Goal: Task Accomplishment & Management: Manage account settings

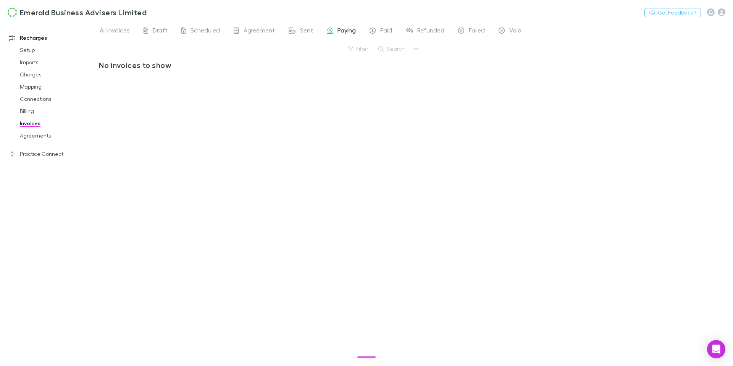
click at [33, 122] on link "Invoices" at bounding box center [54, 123] width 85 height 12
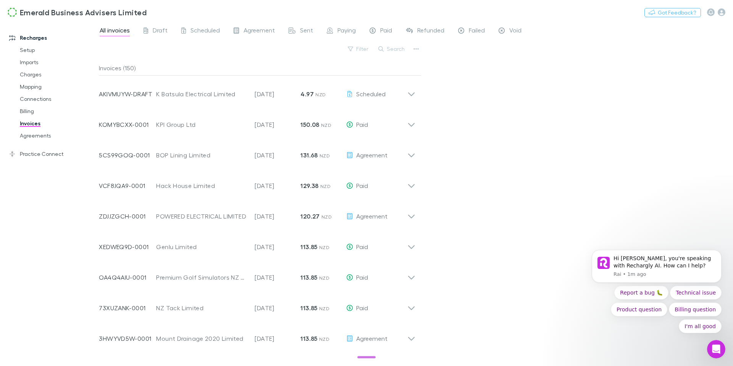
click at [495, 134] on div "All invoices Draft Scheduled Agreement Sent Paying Paid Refunded Failed Void Fi…" at bounding box center [416, 193] width 635 height 345
click at [400, 50] on button "Search" at bounding box center [392, 48] width 35 height 9
click at [358, 52] on div "Filter Search" at bounding box center [260, 52] width 323 height 17
click at [398, 48] on button "Search" at bounding box center [392, 48] width 35 height 9
click at [43, 83] on link "Mapping" at bounding box center [54, 87] width 85 height 12
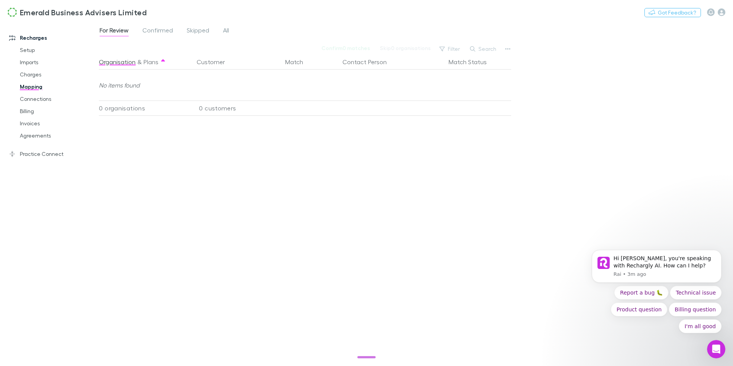
click at [485, 46] on button "Search" at bounding box center [483, 48] width 35 height 9
type input "****"
click at [495, 49] on icon at bounding box center [496, 48] width 5 height 5
click at [473, 50] on icon "button" at bounding box center [472, 48] width 5 height 5
type input "***"
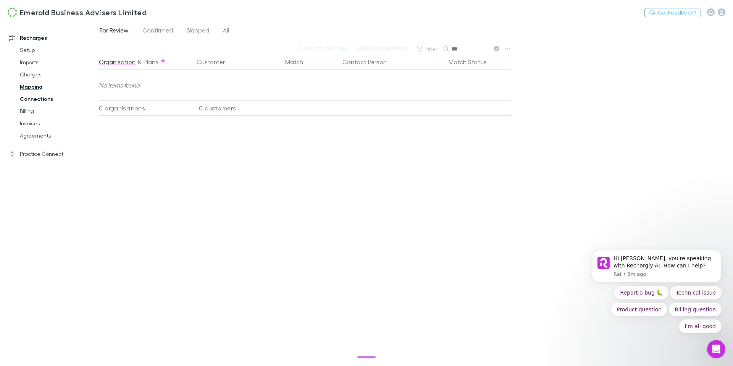
drag, startPoint x: 39, startPoint y: 100, endPoint x: 63, endPoint y: 100, distance: 24.8
click at [39, 100] on link "Connections" at bounding box center [54, 99] width 85 height 12
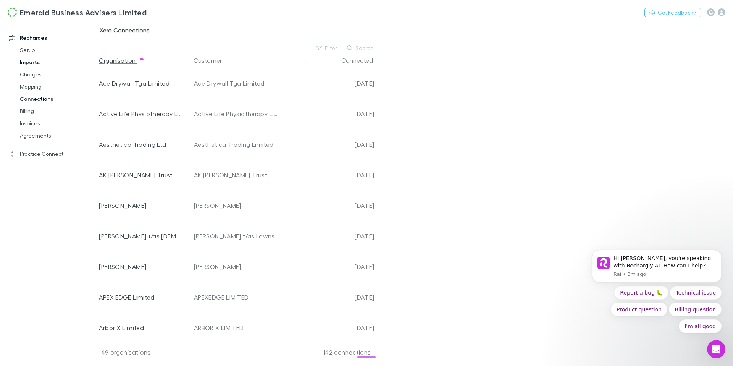
click at [40, 65] on link "Imports" at bounding box center [54, 62] width 85 height 12
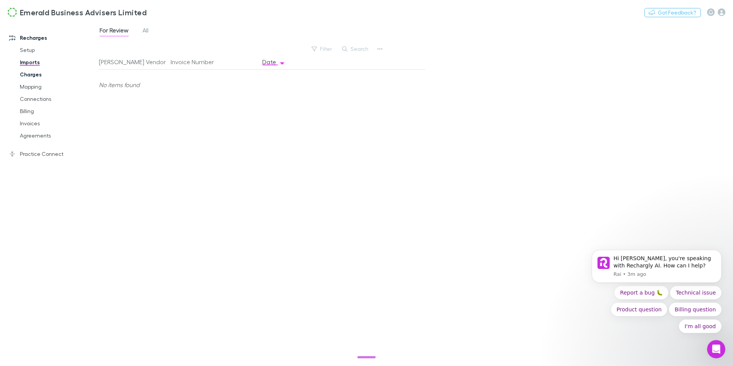
click at [39, 74] on link "Charges" at bounding box center [54, 74] width 85 height 12
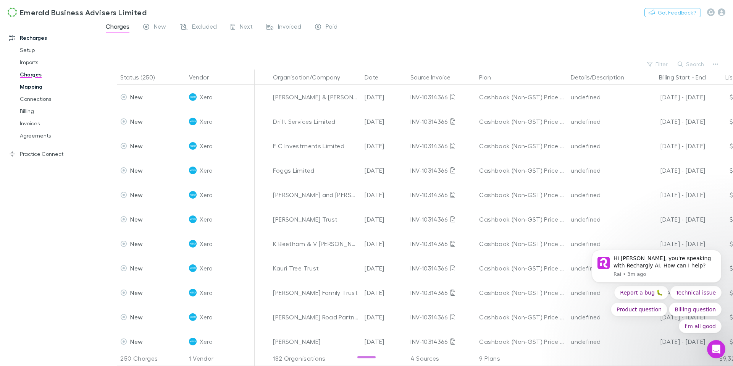
click at [35, 86] on link "Mapping" at bounding box center [54, 87] width 85 height 12
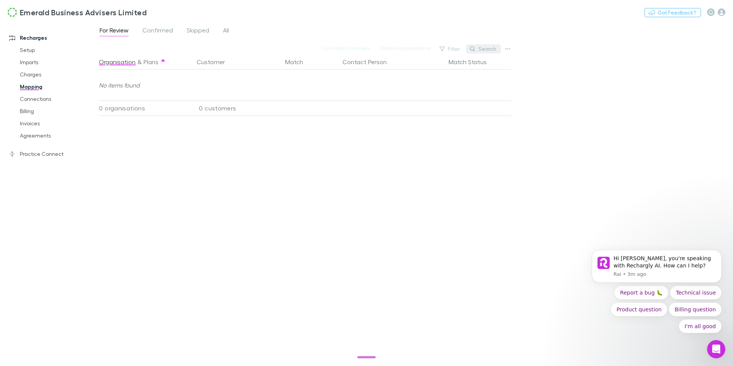
click at [485, 49] on button "Search" at bounding box center [483, 48] width 35 height 9
type input "****"
click at [231, 28] on div "For Review Confirmed Skipped All" at bounding box center [167, 31] width 137 height 12
click at [226, 29] on span "All" at bounding box center [226, 31] width 6 height 10
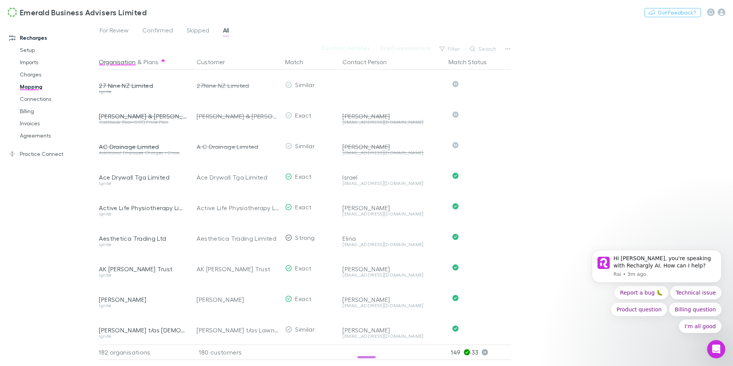
click at [478, 49] on button "Search" at bounding box center [483, 48] width 35 height 9
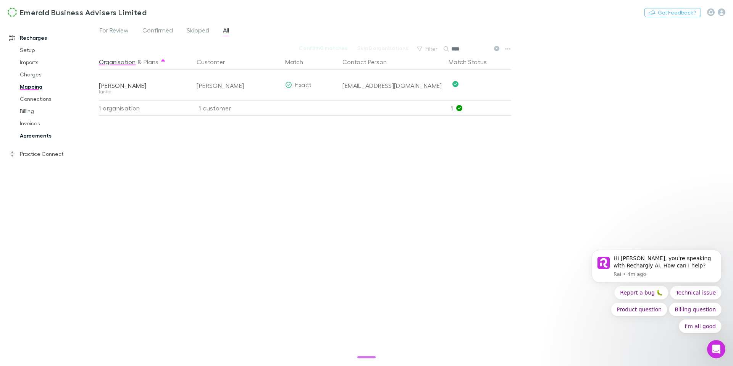
type input "****"
click at [41, 133] on link "Agreements" at bounding box center [54, 136] width 85 height 12
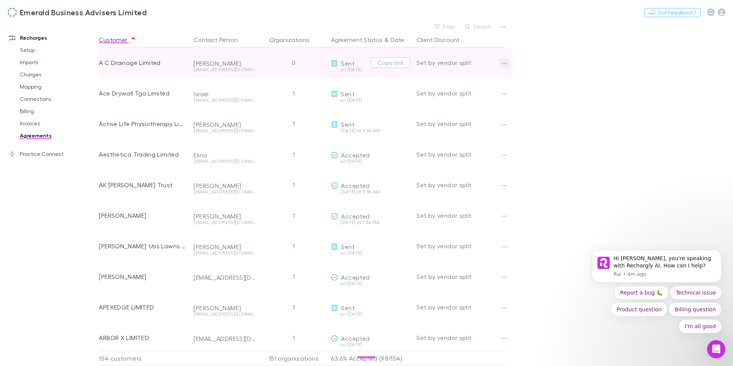
click at [505, 64] on icon "button" at bounding box center [504, 63] width 5 height 6
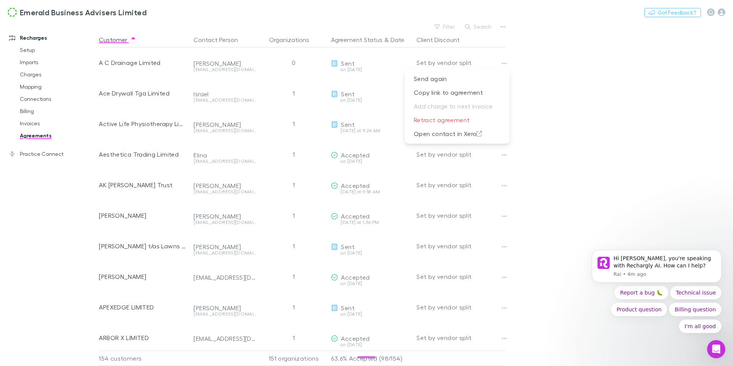
click at [544, 73] on div at bounding box center [366, 183] width 733 height 366
click at [38, 126] on link "Invoices" at bounding box center [54, 123] width 85 height 12
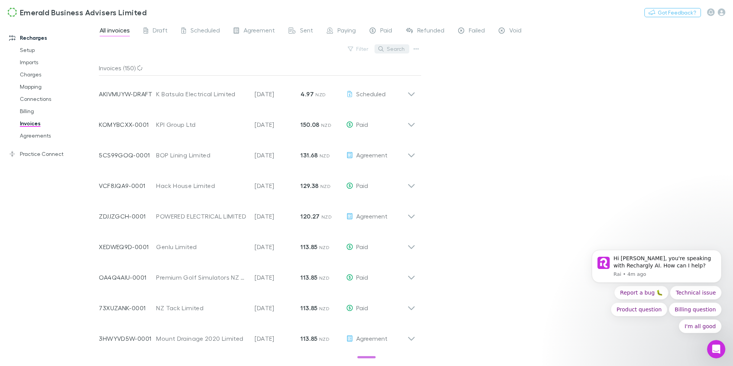
click at [394, 50] on button "Search" at bounding box center [392, 48] width 35 height 9
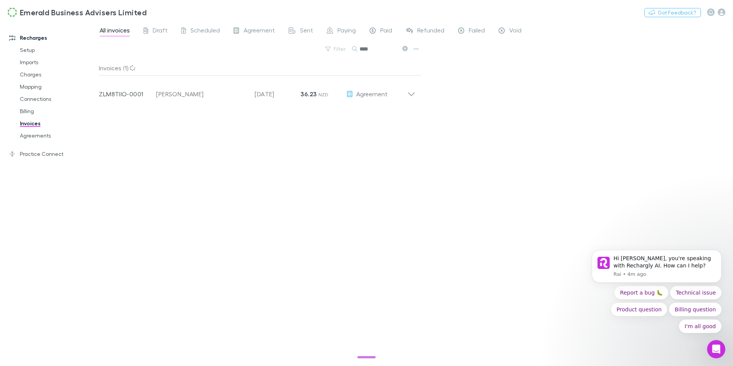
type input "****"
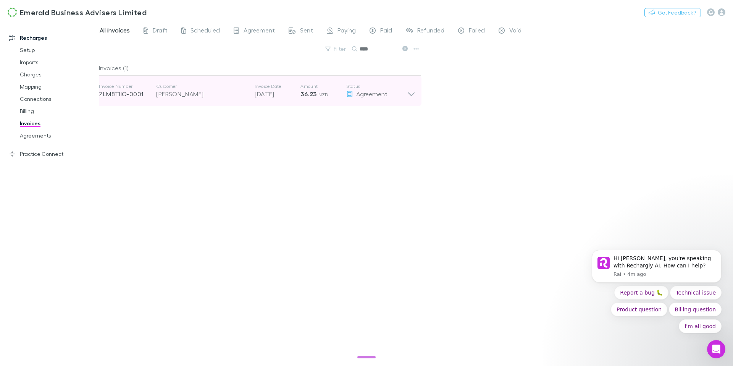
click at [417, 89] on div "Invoice Number ZLM8TIIO-0001 Customer [PERSON_NAME] Invoice Date [DATE] Amount …" at bounding box center [257, 91] width 329 height 31
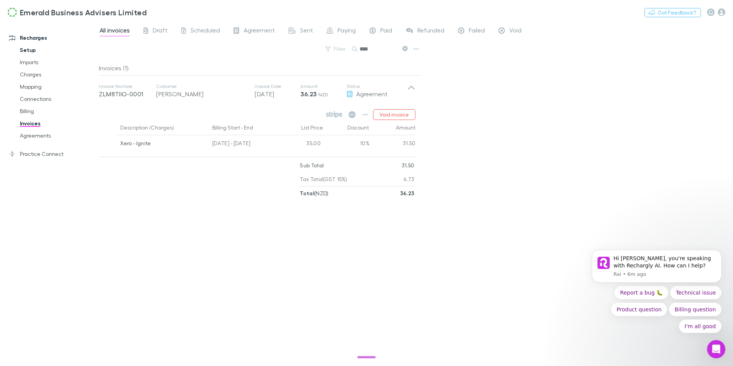
click at [36, 53] on link "Setup" at bounding box center [54, 50] width 85 height 12
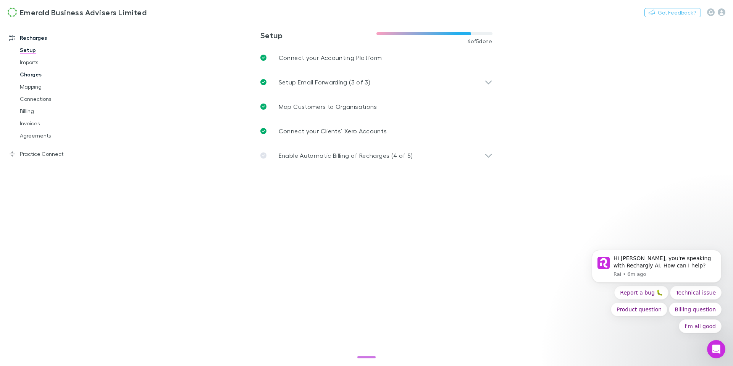
click at [39, 73] on link "Charges" at bounding box center [54, 74] width 85 height 12
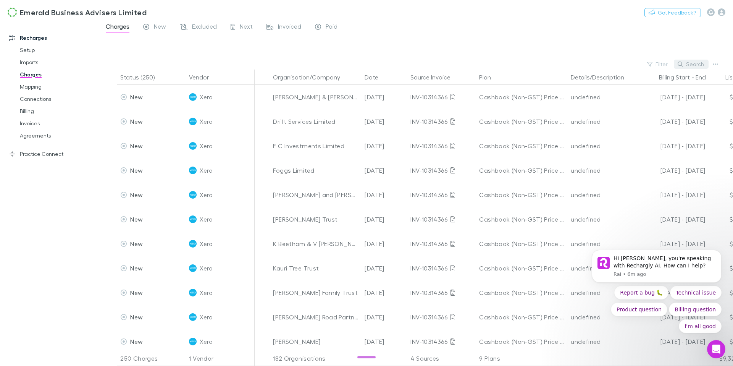
click at [695, 64] on button "Search" at bounding box center [691, 64] width 35 height 9
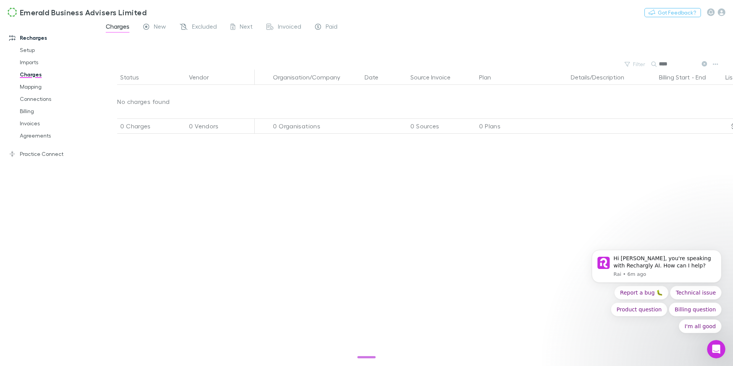
drag, startPoint x: 665, startPoint y: 65, endPoint x: 651, endPoint y: 65, distance: 14.1
click at [652, 65] on div "****" at bounding box center [680, 64] width 57 height 9
drag, startPoint x: 673, startPoint y: 65, endPoint x: 642, endPoint y: 65, distance: 30.6
click at [642, 65] on div "Filter Search *****" at bounding box center [416, 64] width 635 height 11
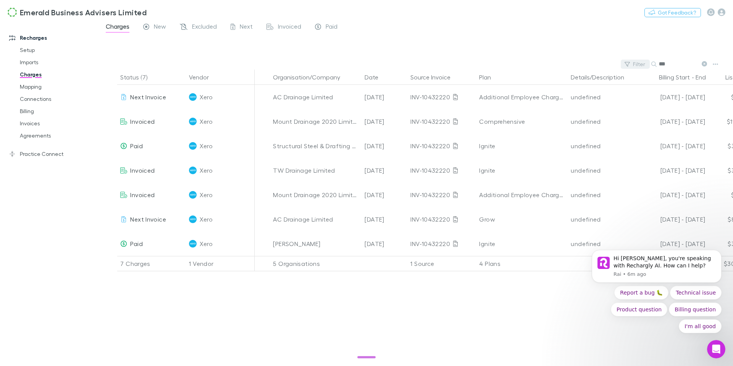
type input "***"
click at [31, 91] on link "Mapping" at bounding box center [54, 87] width 85 height 12
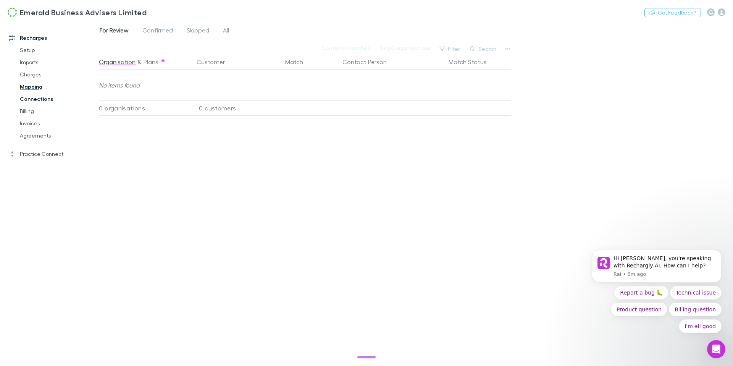
click at [30, 100] on link "Connections" at bounding box center [54, 99] width 85 height 12
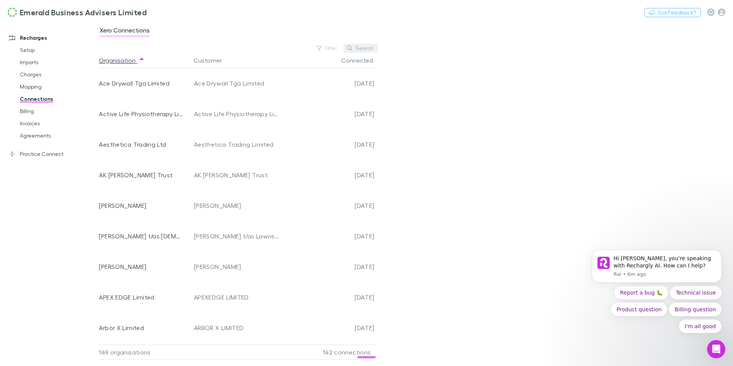
click at [360, 48] on button "Search" at bounding box center [360, 48] width 35 height 9
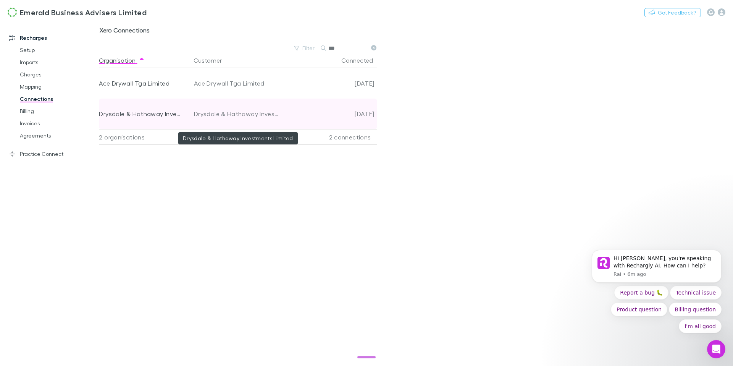
type input "***"
click at [272, 114] on div "Drysdale & Hathaway Investments Limited" at bounding box center [237, 114] width 86 height 31
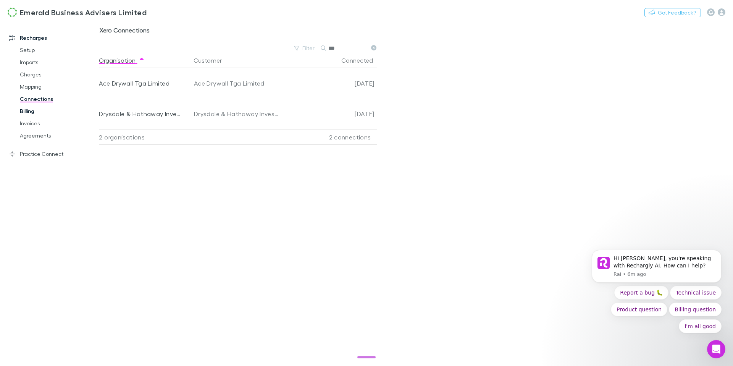
click at [30, 115] on link "Billing" at bounding box center [54, 111] width 85 height 12
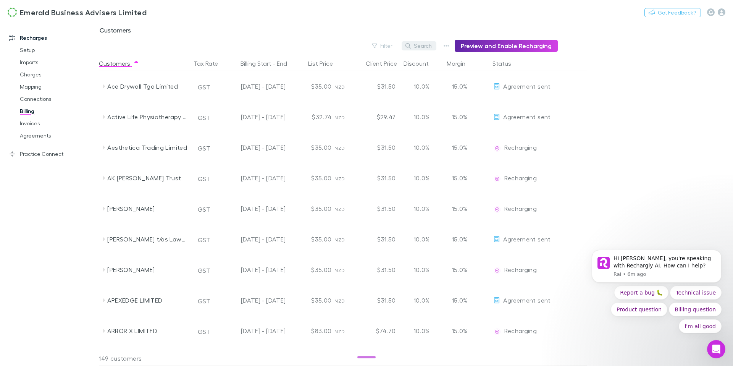
click at [428, 48] on button "Search" at bounding box center [419, 45] width 35 height 9
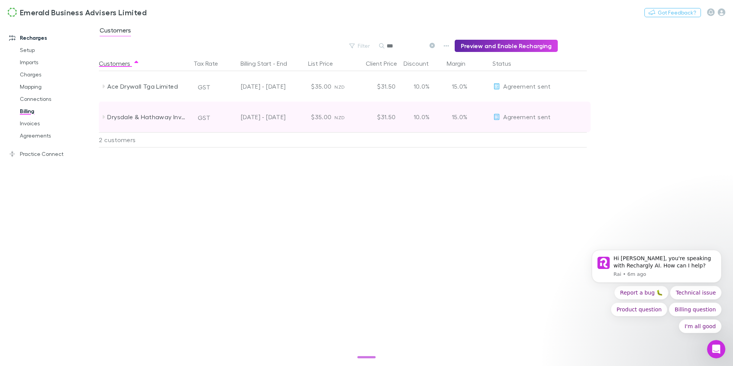
type input "***"
click at [106, 120] on icon at bounding box center [103, 117] width 6 height 6
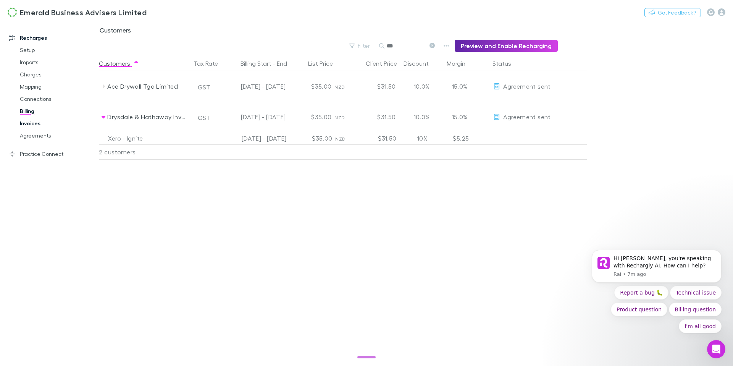
click at [35, 123] on link "Invoices" at bounding box center [54, 123] width 85 height 12
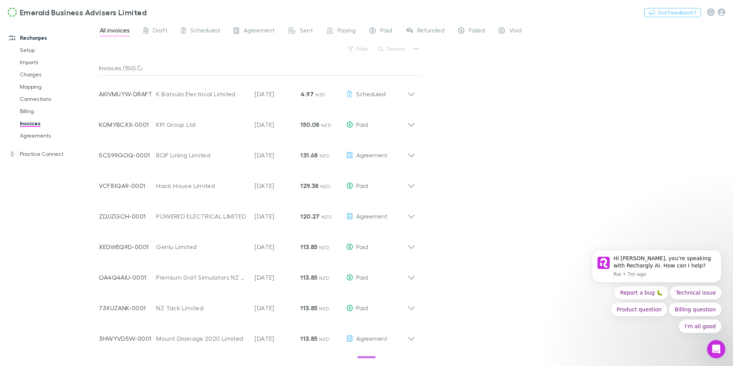
click at [398, 50] on button "Search" at bounding box center [392, 48] width 35 height 9
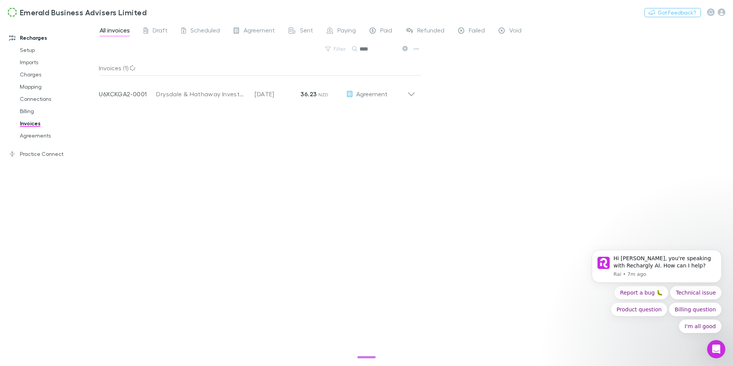
type input "****"
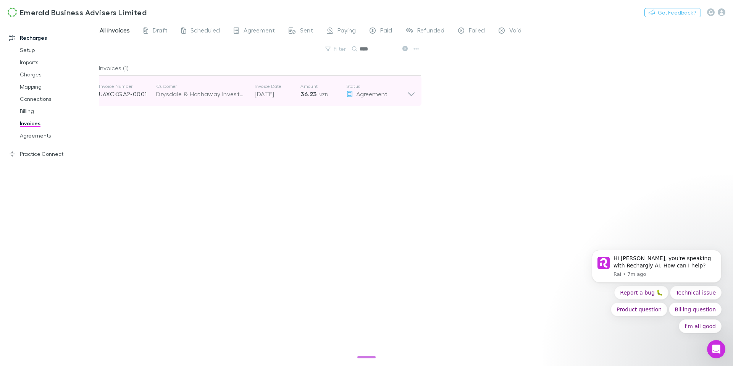
click at [410, 91] on icon at bounding box center [412, 90] width 8 height 15
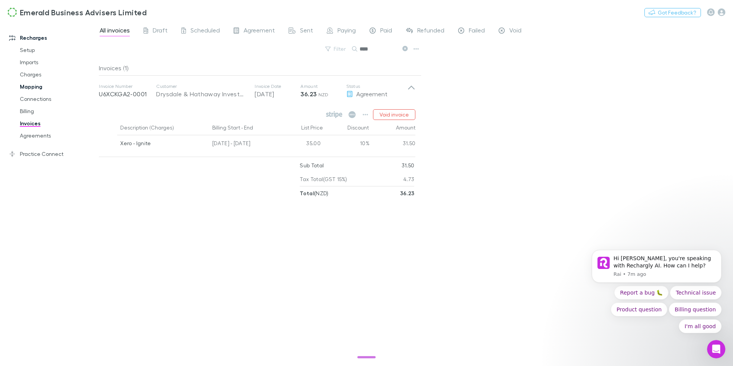
click at [28, 84] on link "Mapping" at bounding box center [54, 87] width 85 height 12
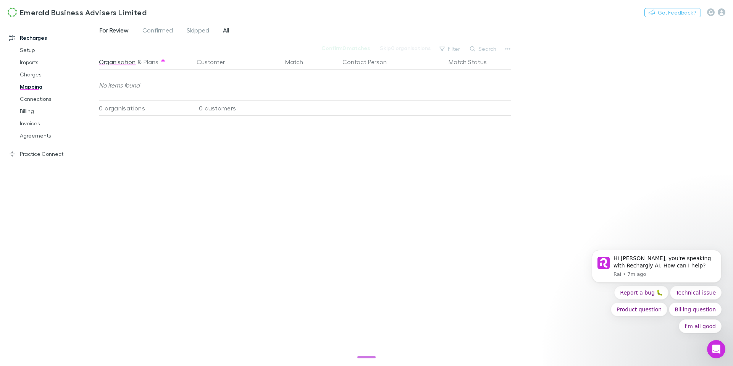
click at [228, 28] on span "All" at bounding box center [226, 31] width 6 height 10
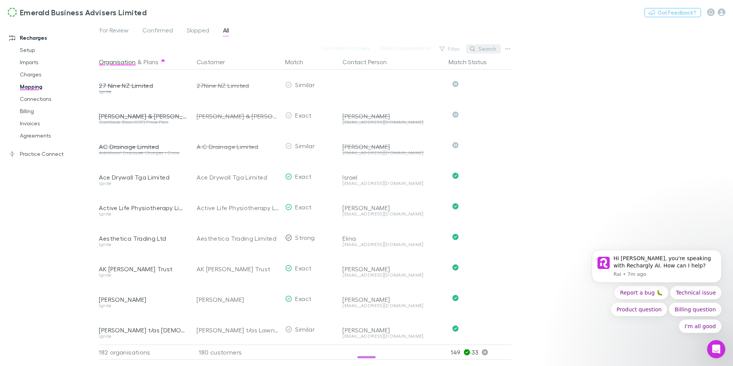
click at [486, 50] on button "Search" at bounding box center [483, 48] width 35 height 9
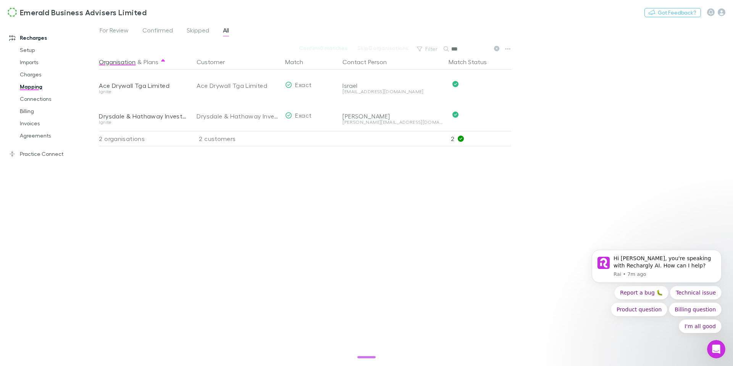
type input "***"
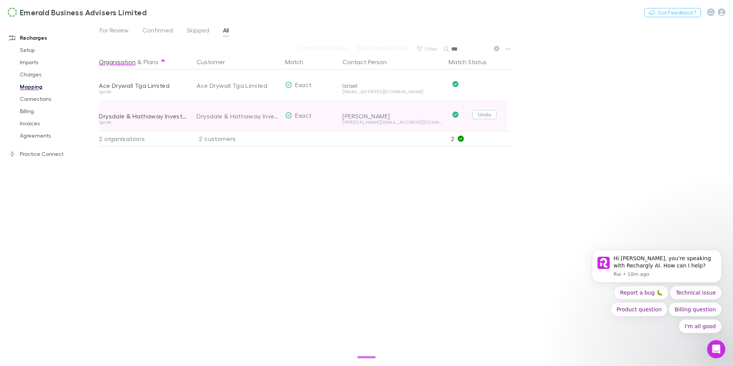
click at [481, 113] on button "Undo" at bounding box center [485, 114] width 24 height 9
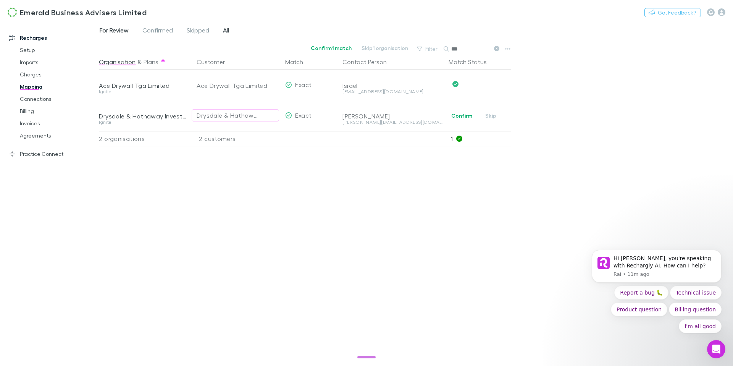
click at [117, 28] on span "For Review" at bounding box center [114, 31] width 29 height 10
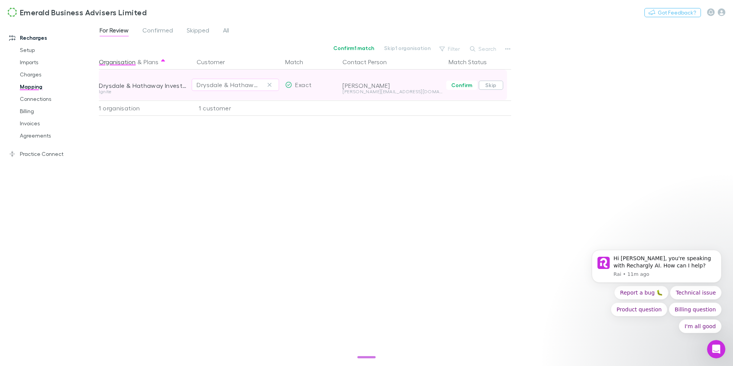
click at [495, 85] on button "Skip" at bounding box center [491, 85] width 24 height 9
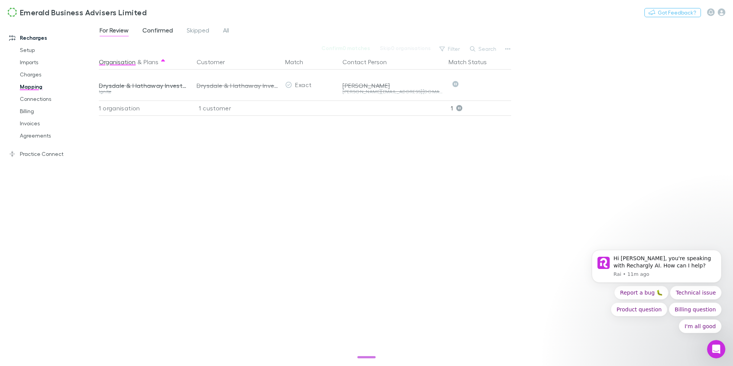
click at [164, 31] on span "Confirmed" at bounding box center [157, 31] width 31 height 10
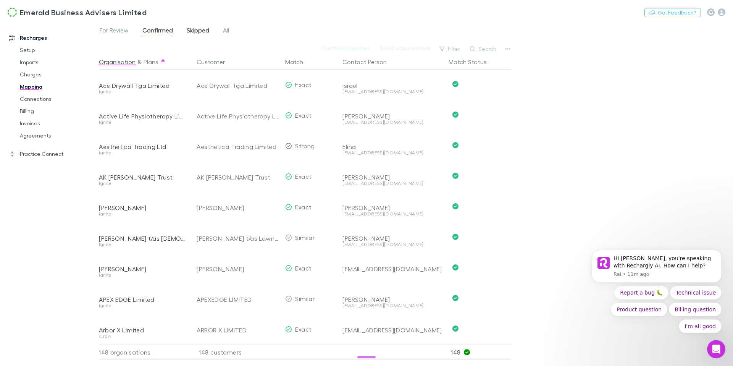
click at [202, 30] on span "Skipped" at bounding box center [198, 31] width 23 height 10
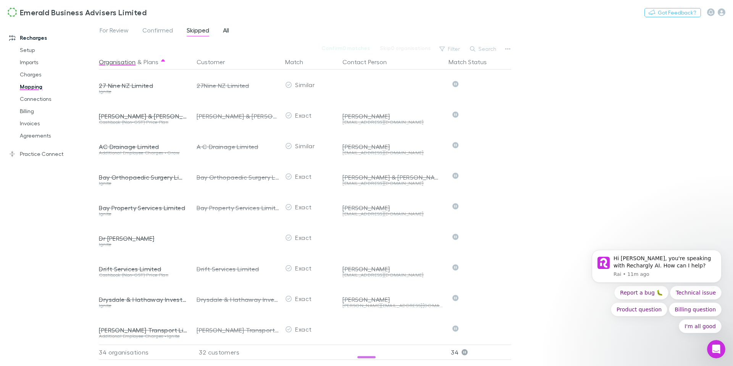
click at [229, 31] on span "All" at bounding box center [226, 31] width 6 height 10
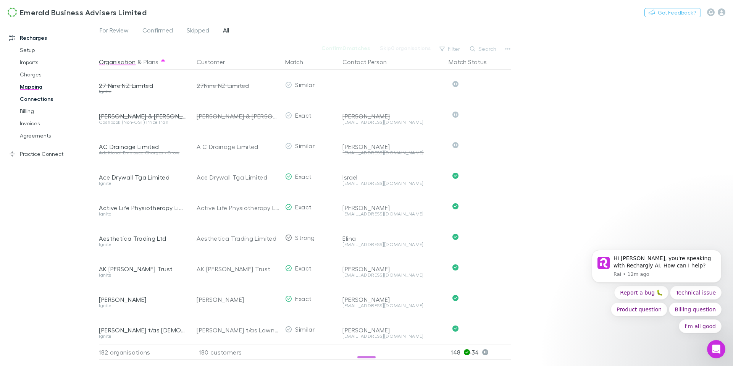
click at [44, 98] on link "Connections" at bounding box center [54, 99] width 85 height 12
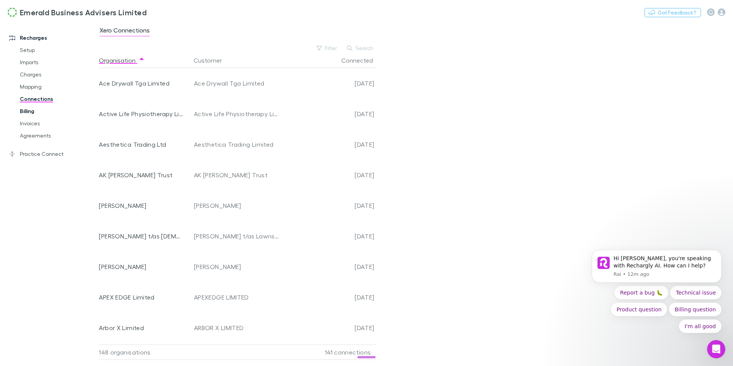
click at [34, 112] on link "Billing" at bounding box center [54, 111] width 85 height 12
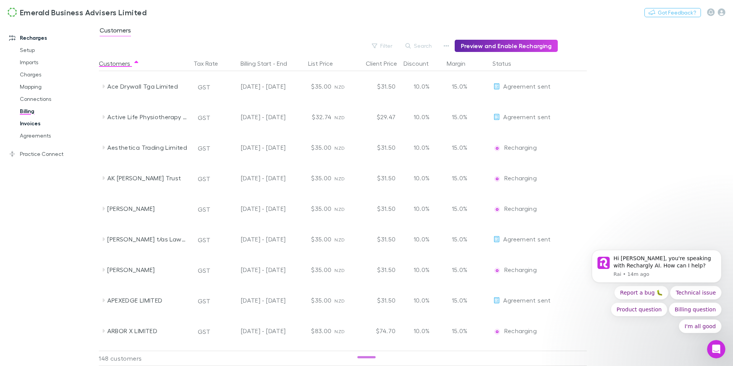
click at [26, 124] on link "Invoices" at bounding box center [54, 123] width 85 height 12
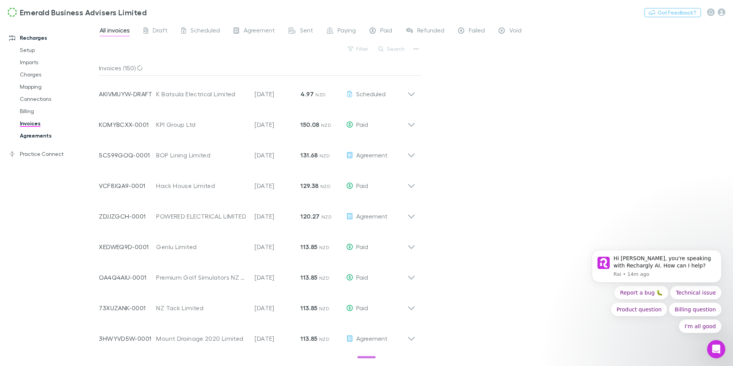
click at [29, 136] on link "Agreements" at bounding box center [54, 136] width 85 height 12
